Goal: Find specific page/section: Find specific page/section

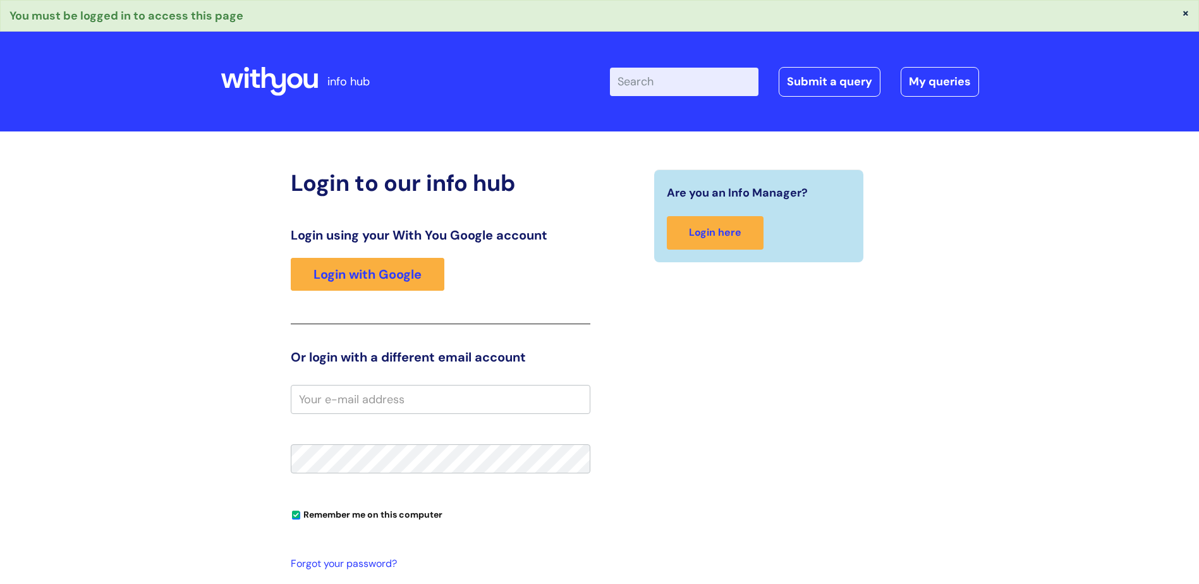
click at [412, 399] on input "email" at bounding box center [441, 399] width 300 height 29
type input "[EMAIL_ADDRESS][DOMAIN_NAME]"
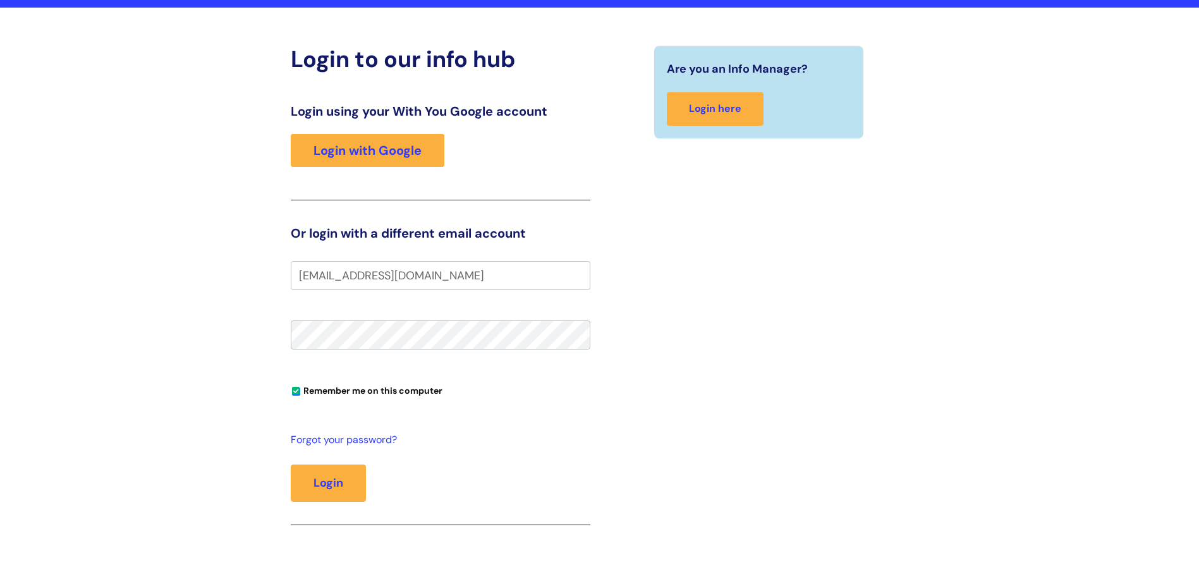
scroll to position [126, 0]
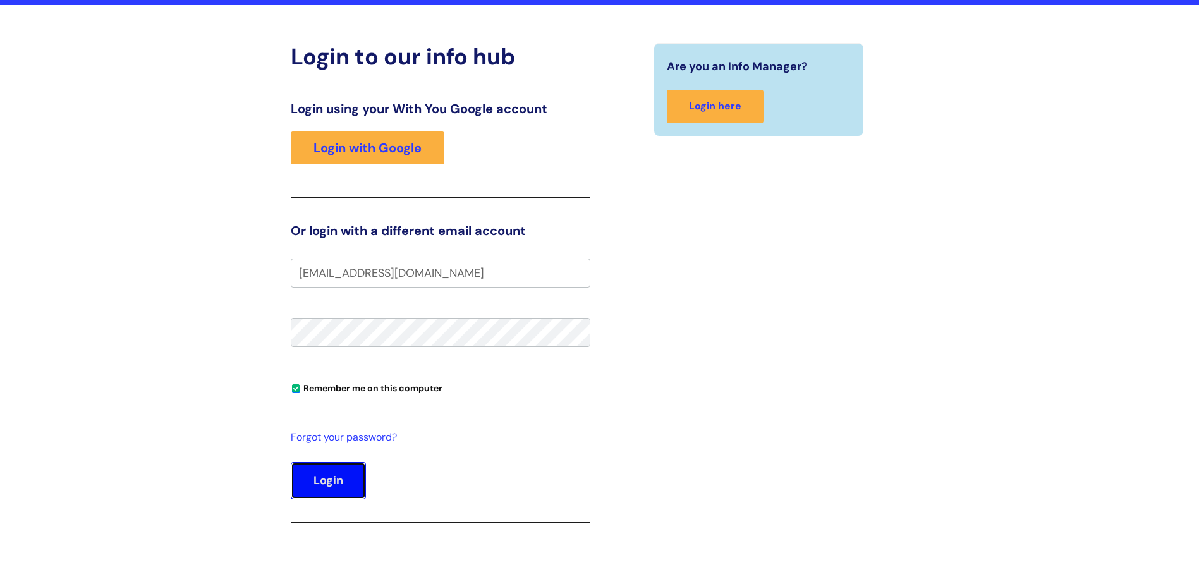
click at [338, 479] on button "Login" at bounding box center [328, 480] width 75 height 37
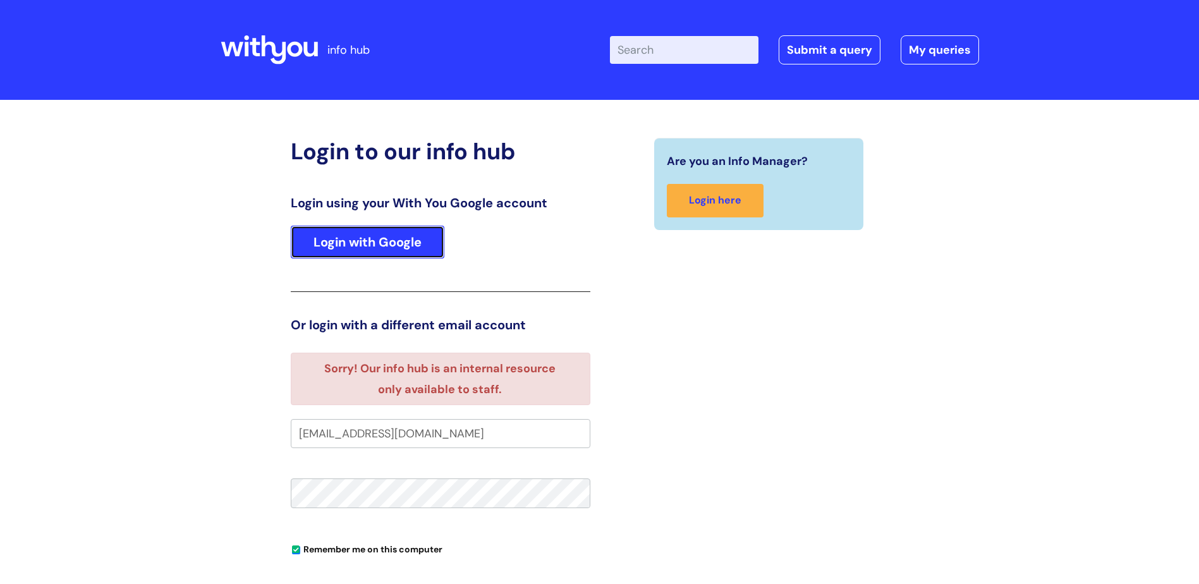
click at [398, 247] on link "Login with Google" at bounding box center [368, 242] width 154 height 33
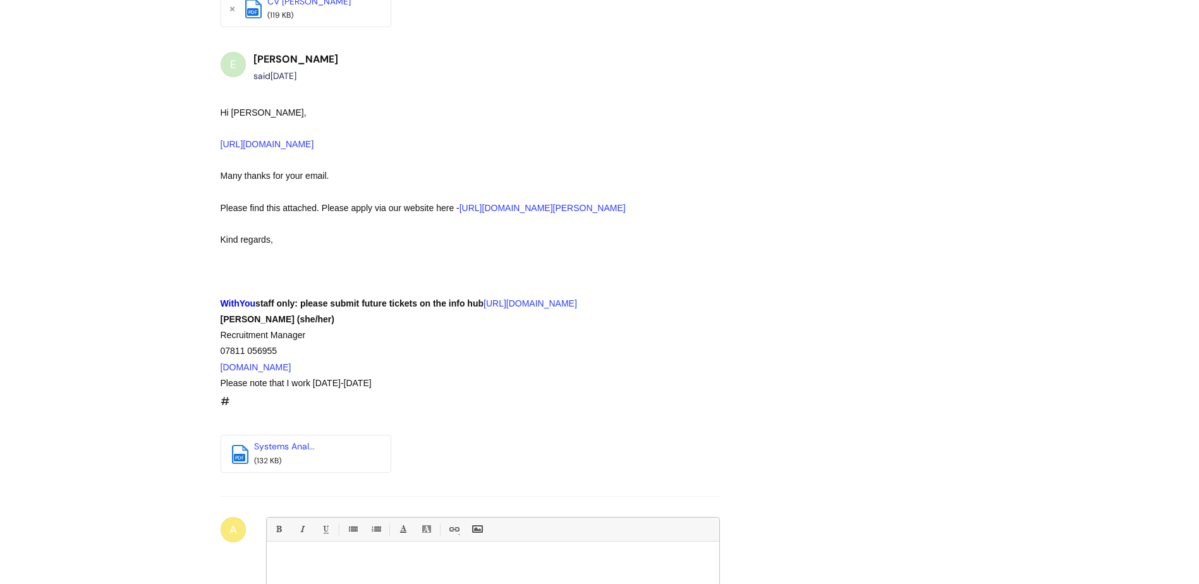
scroll to position [2617, 0]
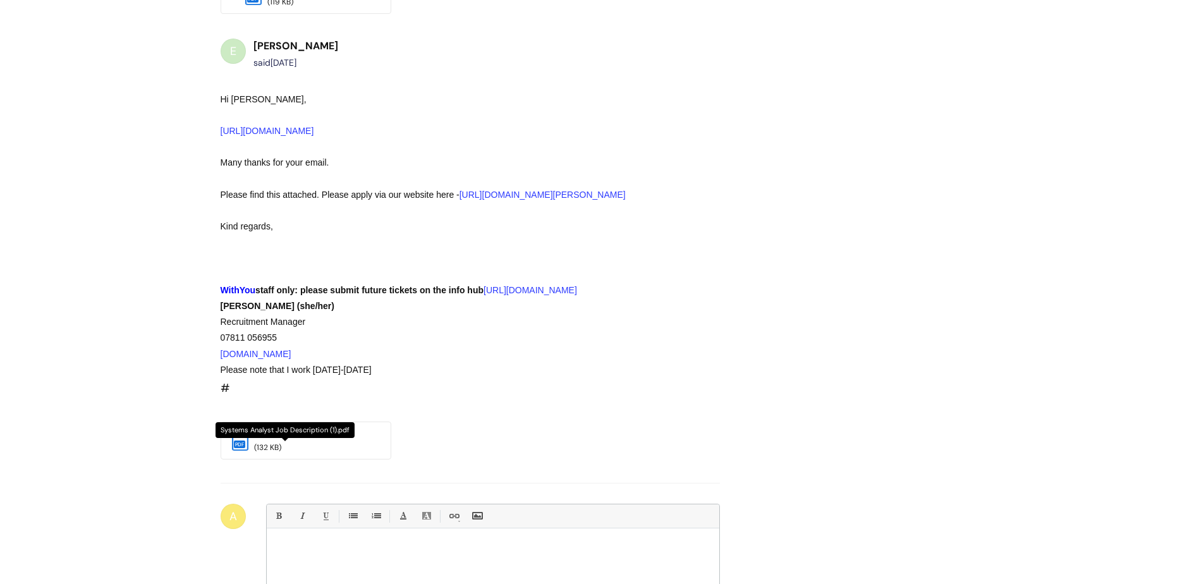
click at [276, 429] on link "Systems Anal..." at bounding box center [284, 432] width 61 height 11
click at [506, 190] on link "[URL][DOMAIN_NAME][PERSON_NAME]" at bounding box center [543, 195] width 166 height 10
